Goal: Information Seeking & Learning: Learn about a topic

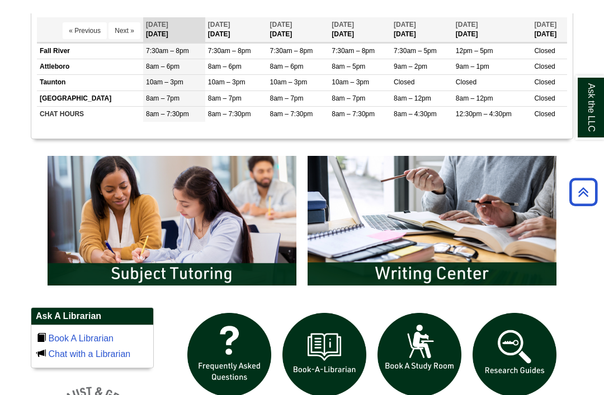
scroll to position [474, 0]
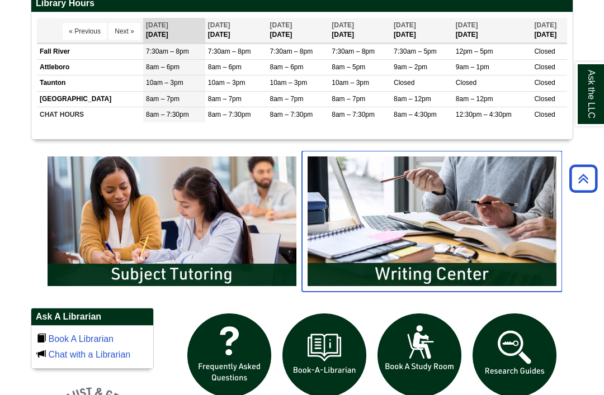
click at [537, 249] on img "slideshow" at bounding box center [432, 221] width 260 height 141
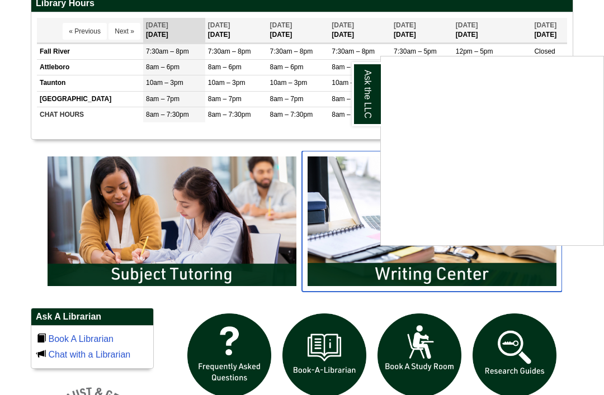
scroll to position [492, 0]
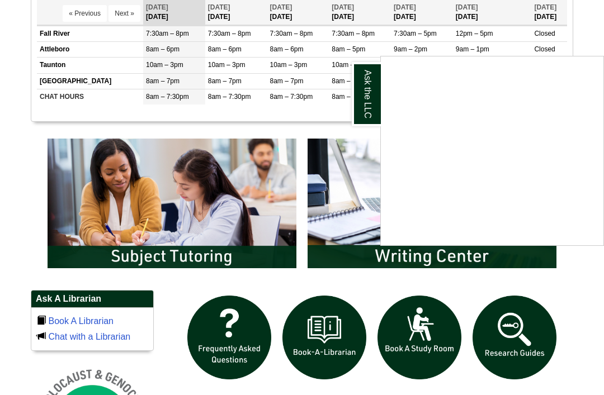
click at [116, 236] on div "Ask the LLC" at bounding box center [302, 197] width 604 height 395
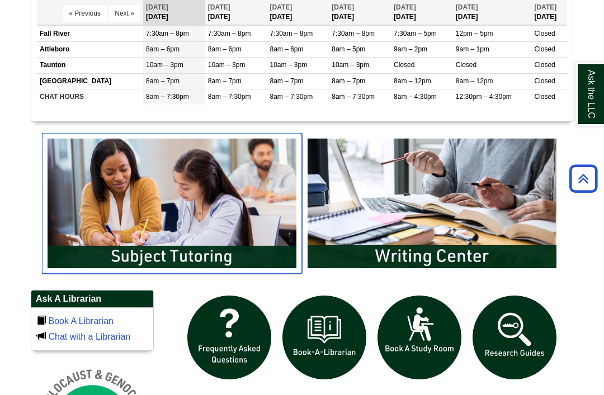
click at [114, 245] on img "slideshow" at bounding box center [172, 203] width 260 height 141
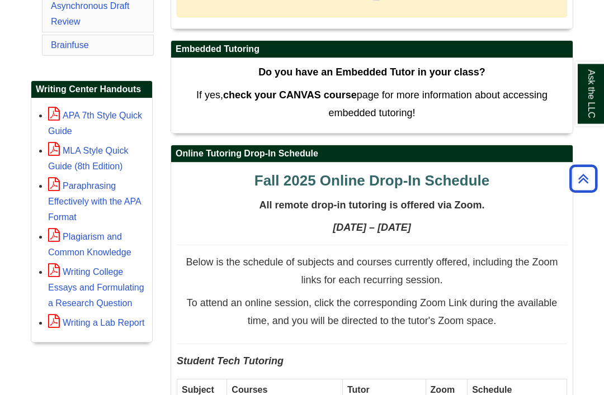
scroll to position [419, 0]
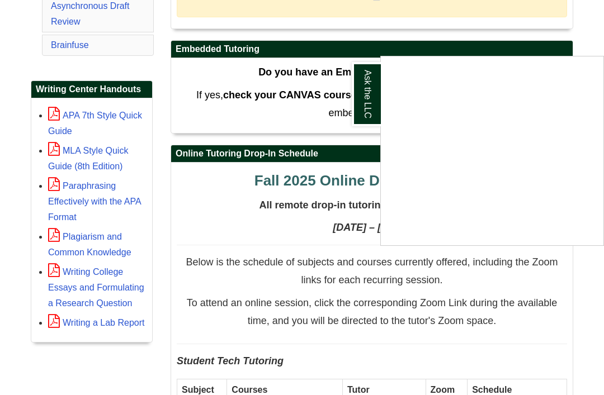
click at [203, 234] on div "Ask the LLC" at bounding box center [302, 197] width 604 height 395
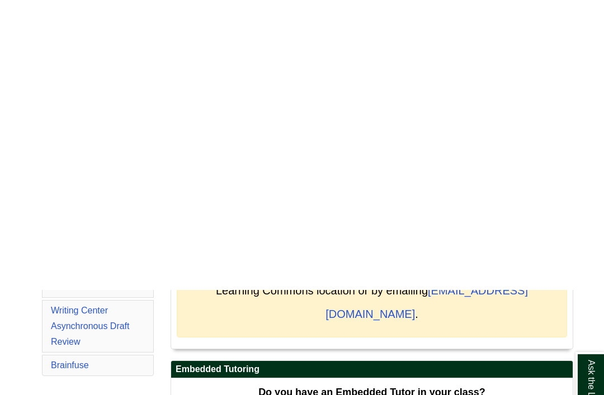
scroll to position [0, 0]
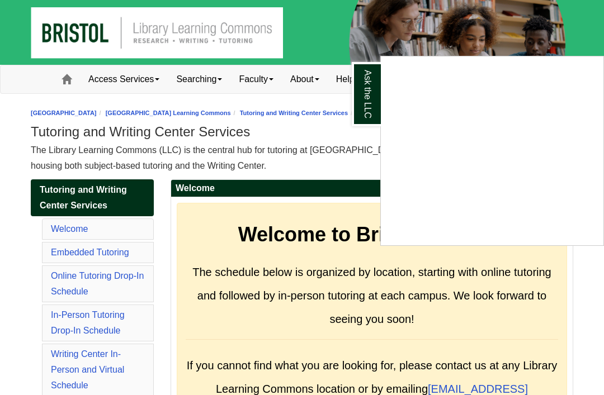
click at [368, 98] on link "Ask the LLC" at bounding box center [365, 94] width 29 height 64
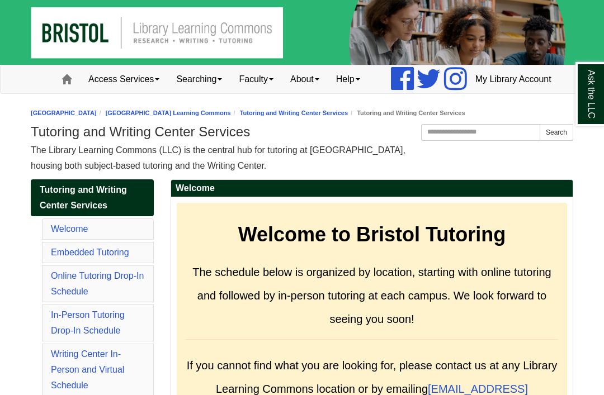
click at [66, 81] on span at bounding box center [66, 79] width 10 height 10
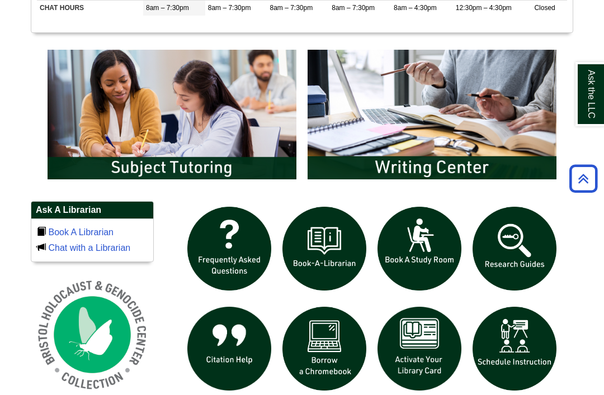
scroll to position [653, 0]
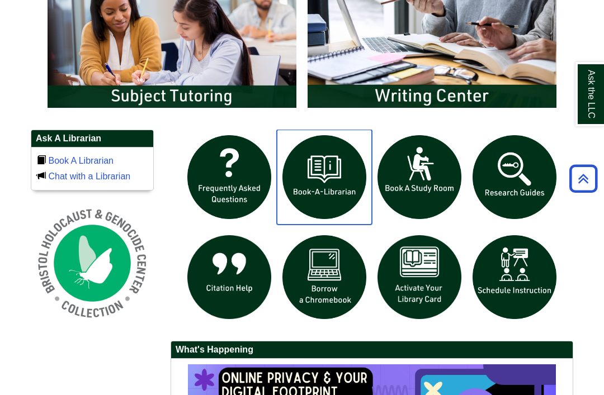
click at [313, 208] on img "slideshow" at bounding box center [324, 177] width 95 height 95
